Goal: Check status: Check status

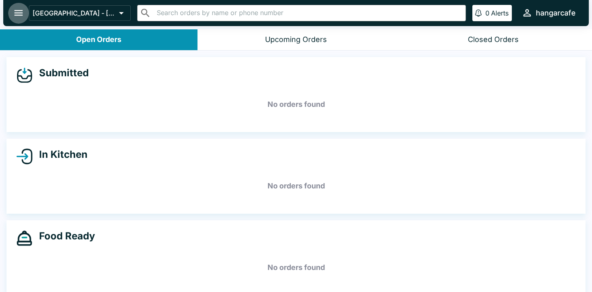
click at [16, 13] on icon "open drawer" at bounding box center [18, 13] width 9 height 6
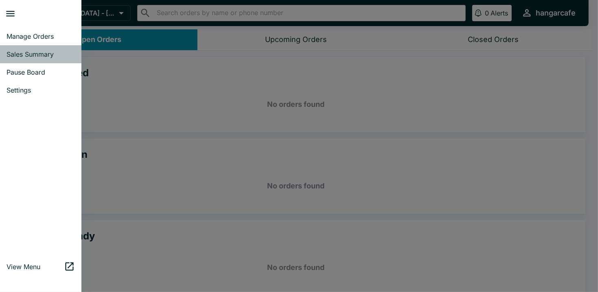
click at [31, 53] on span "Sales Summary" at bounding box center [41, 54] width 68 height 8
select select "03:00"
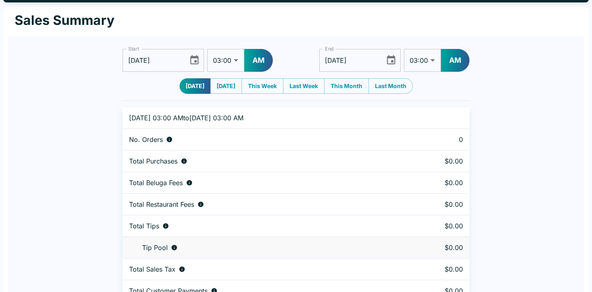
scroll to position [37, 0]
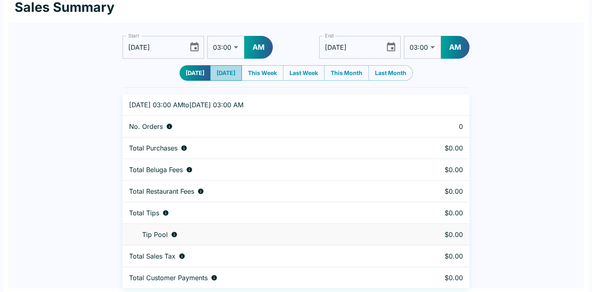
click at [225, 74] on button "[DATE]" at bounding box center [226, 72] width 32 height 15
type input "[DATE]"
